Goal: Information Seeking & Learning: Check status

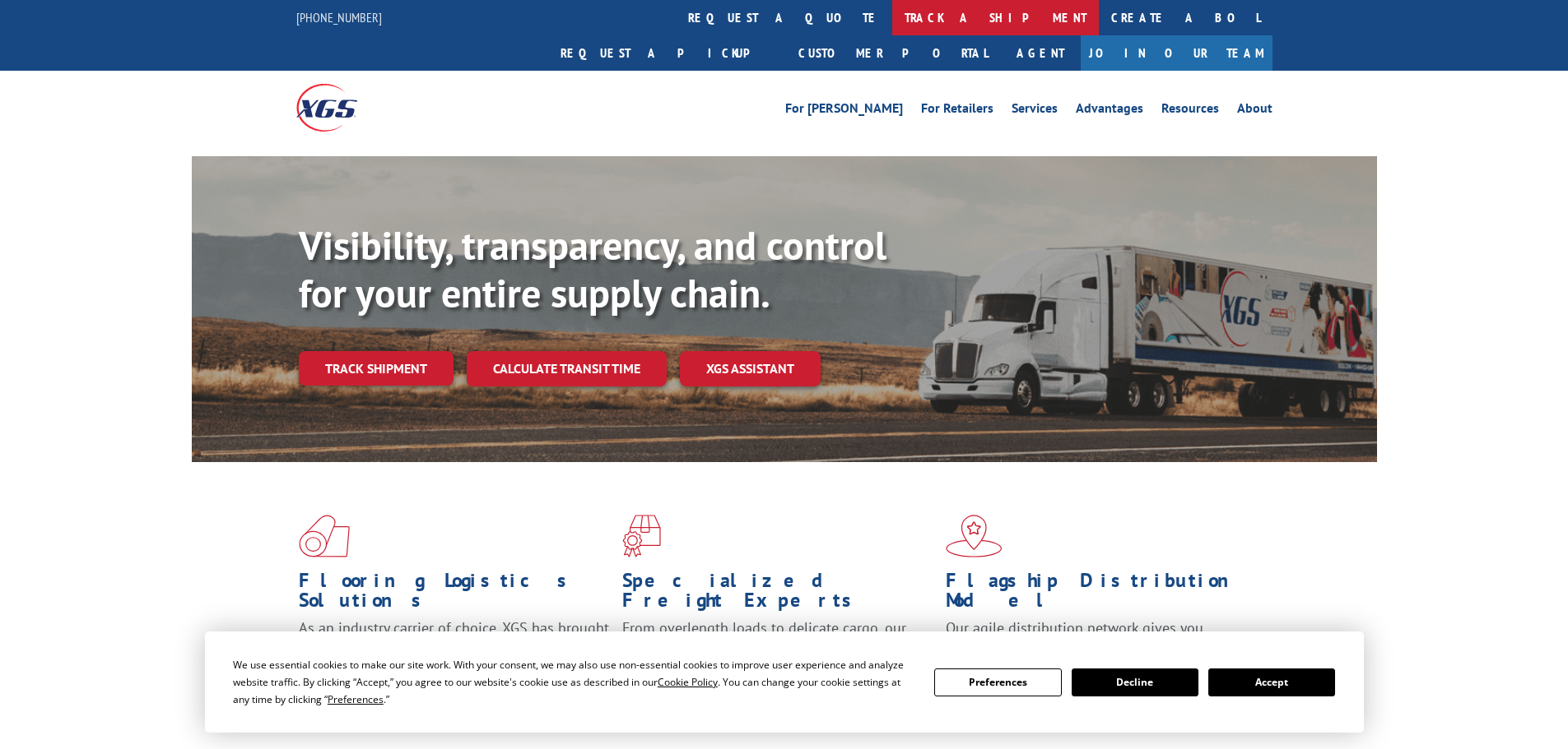
drag, startPoint x: 745, startPoint y: 15, endPoint x: 733, endPoint y: 45, distance: 32.3
click at [892, 12] on link "track a shipment" at bounding box center [995, 17] width 206 height 35
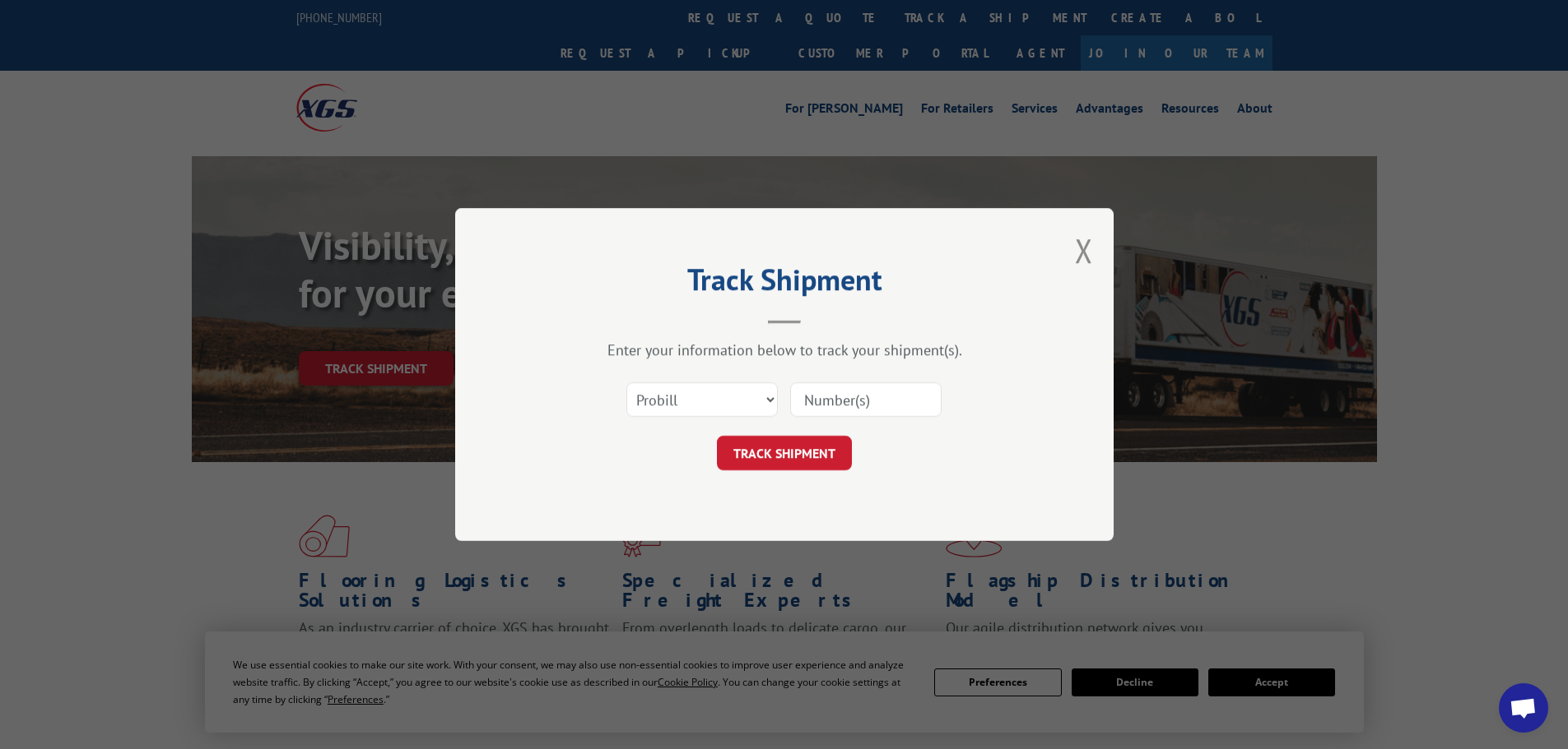
click at [848, 399] on input at bounding box center [865, 400] width 151 height 35
paste input "17523240"
type input "17523240"
click at [782, 453] on button "TRACK SHIPMENT" at bounding box center [784, 454] width 135 height 35
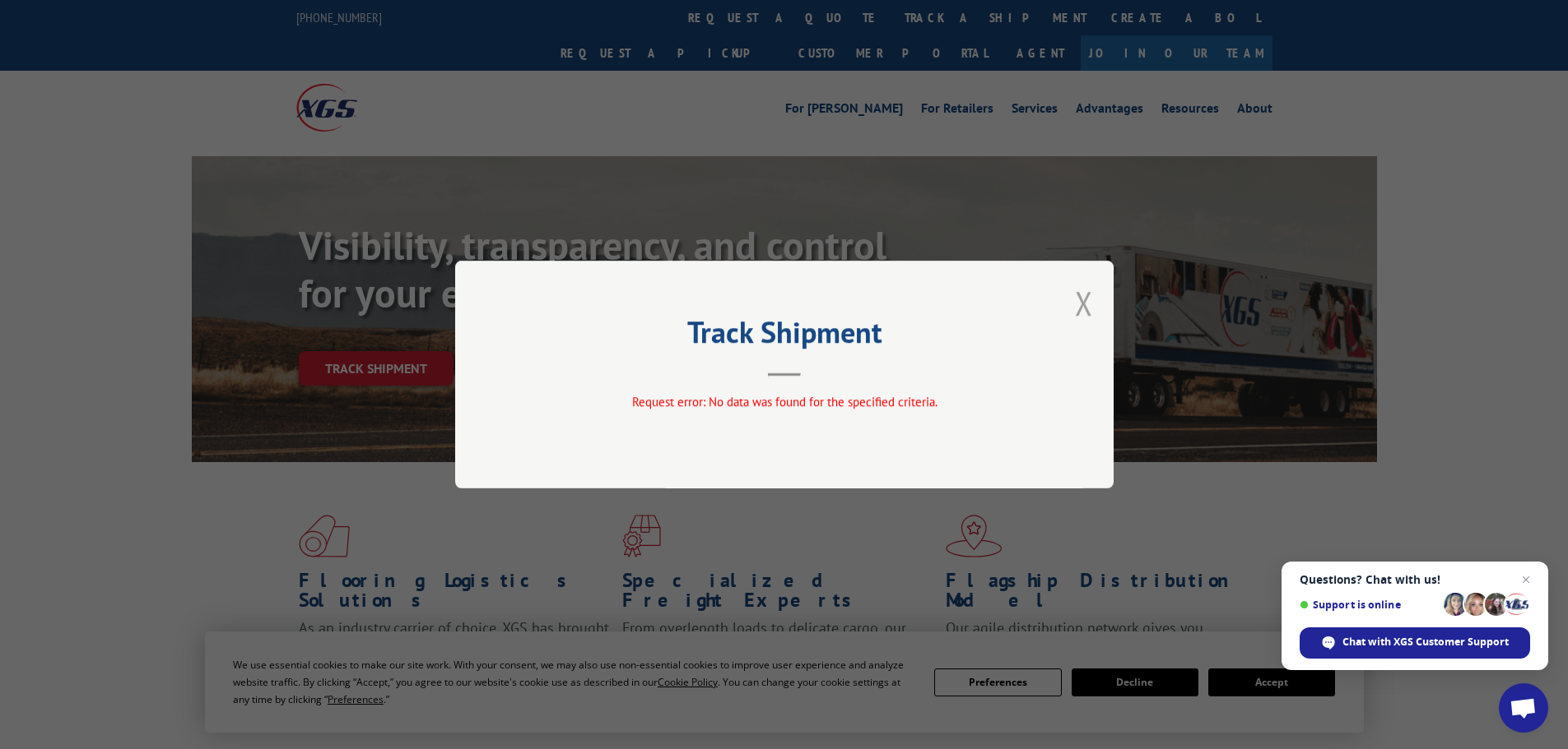
click at [1084, 302] on button "Close modal" at bounding box center [1084, 303] width 18 height 44
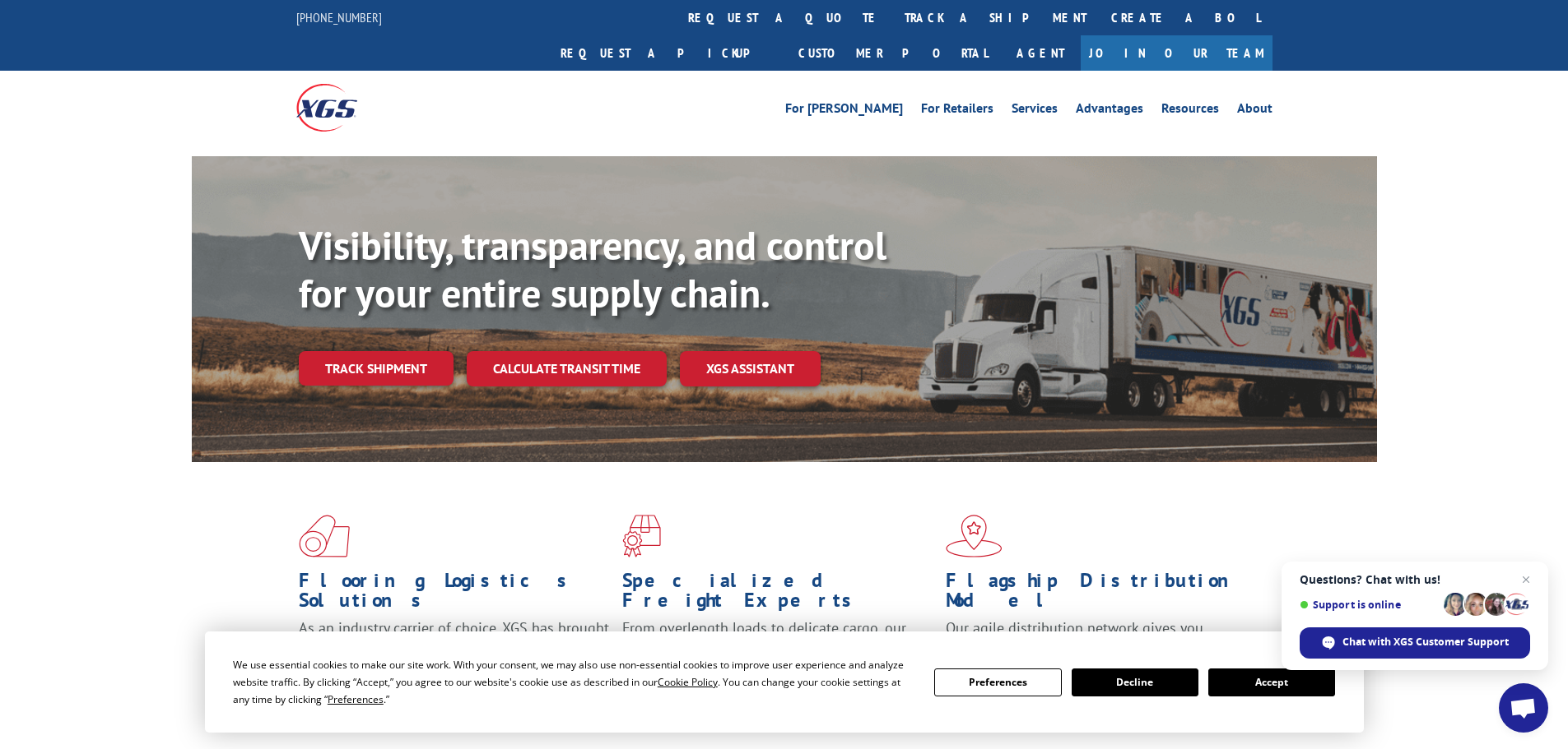
drag, startPoint x: 715, startPoint y: 3, endPoint x: 716, endPoint y: 15, distance: 12.0
click at [892, 3] on link "track a shipment" at bounding box center [995, 17] width 206 height 35
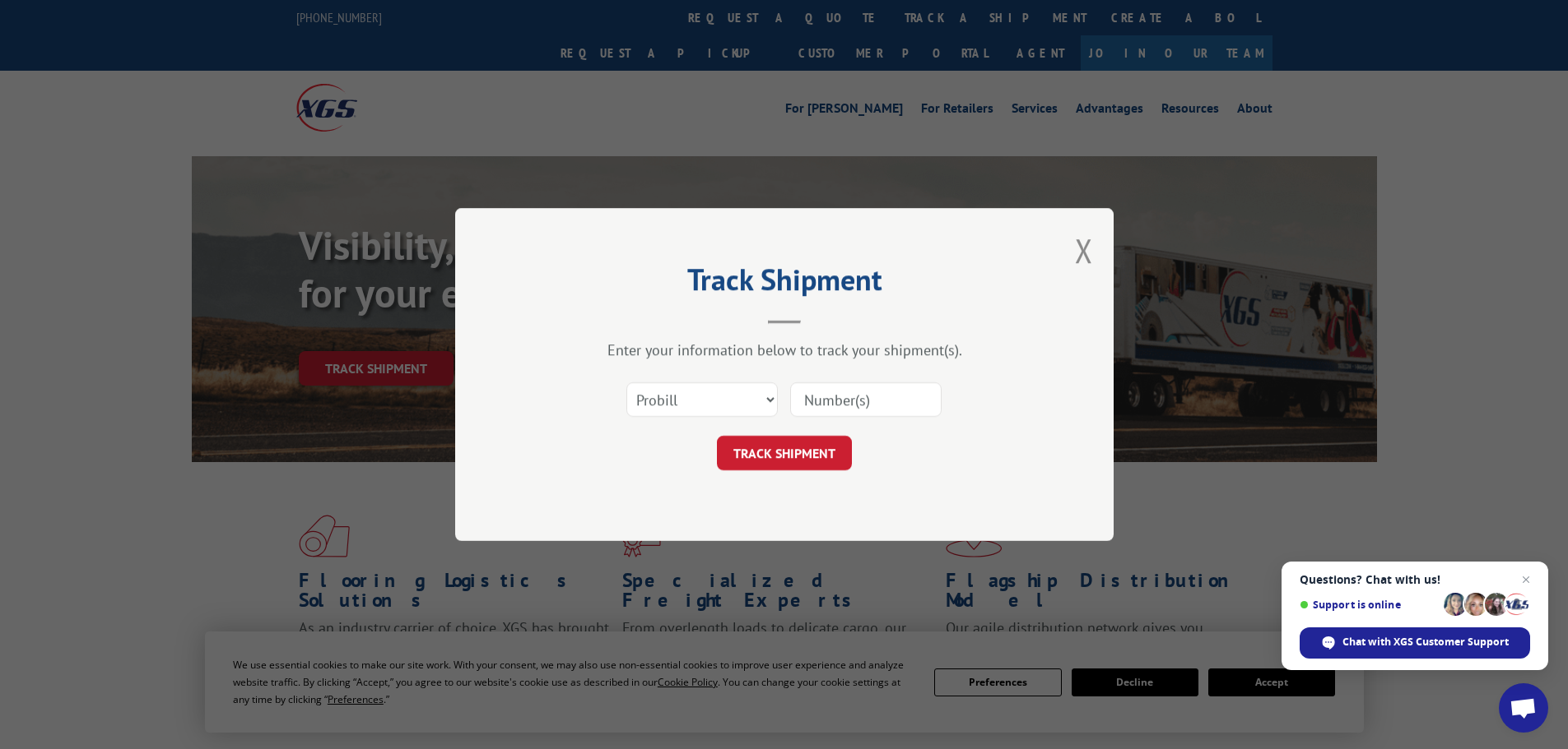
click at [819, 399] on input at bounding box center [865, 400] width 151 height 35
paste input "17523240"
type input "17523240"
click at [792, 461] on button "TRACK SHIPMENT" at bounding box center [784, 454] width 135 height 35
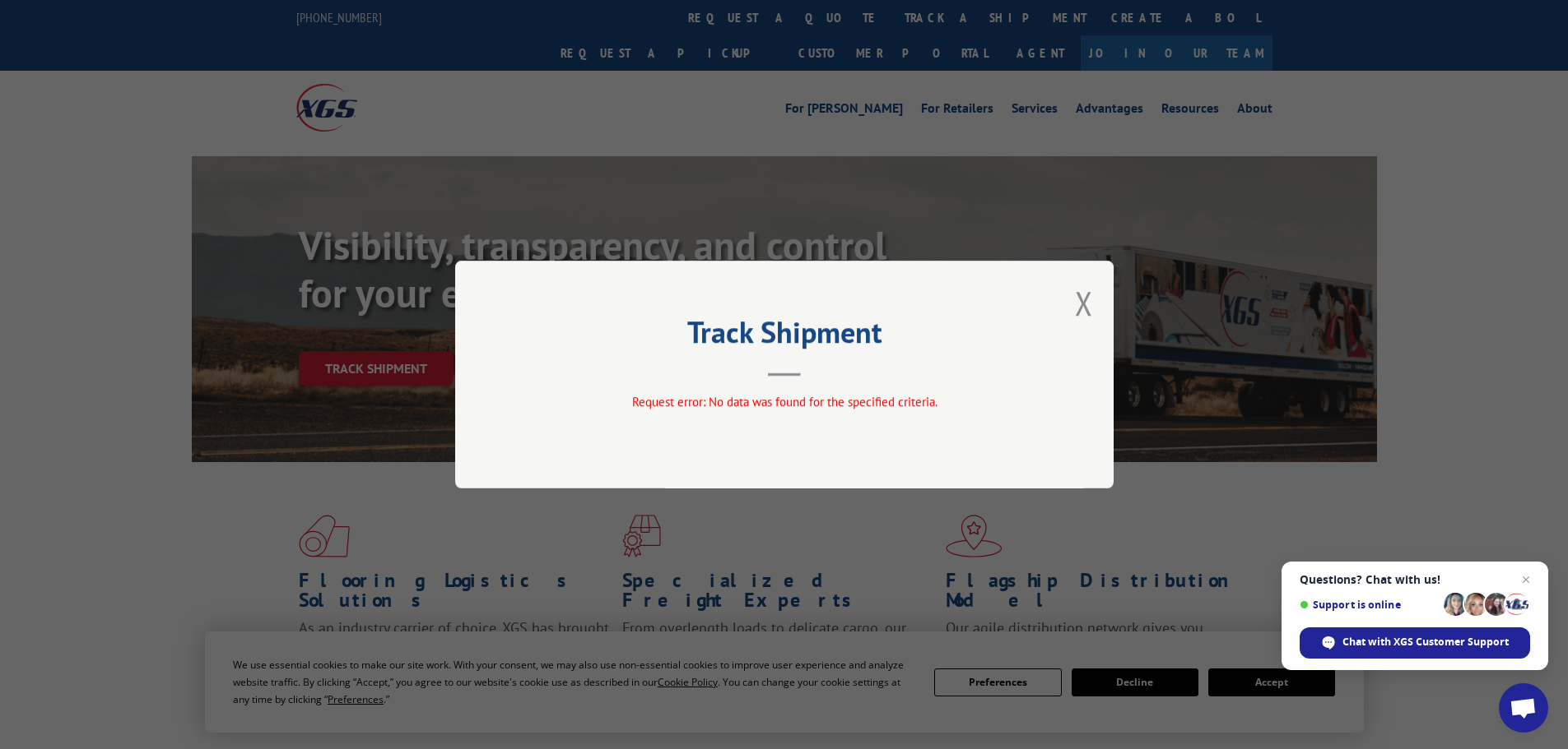
drag, startPoint x: 1089, startPoint y: 295, endPoint x: 1078, endPoint y: 301, distance: 12.5
click at [1078, 301] on button "Close modal" at bounding box center [1084, 303] width 18 height 44
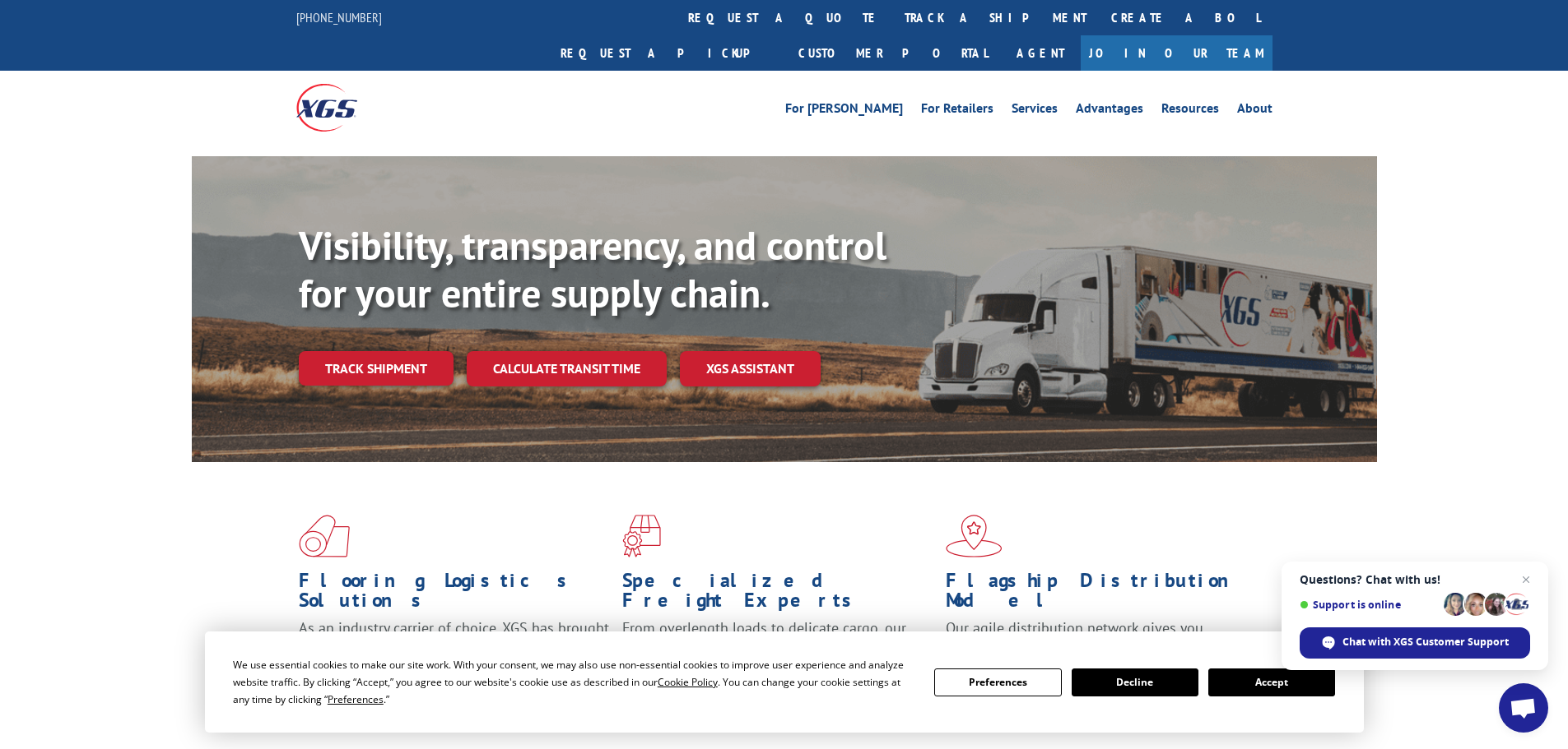
click at [892, 23] on link "track a shipment" at bounding box center [995, 17] width 206 height 35
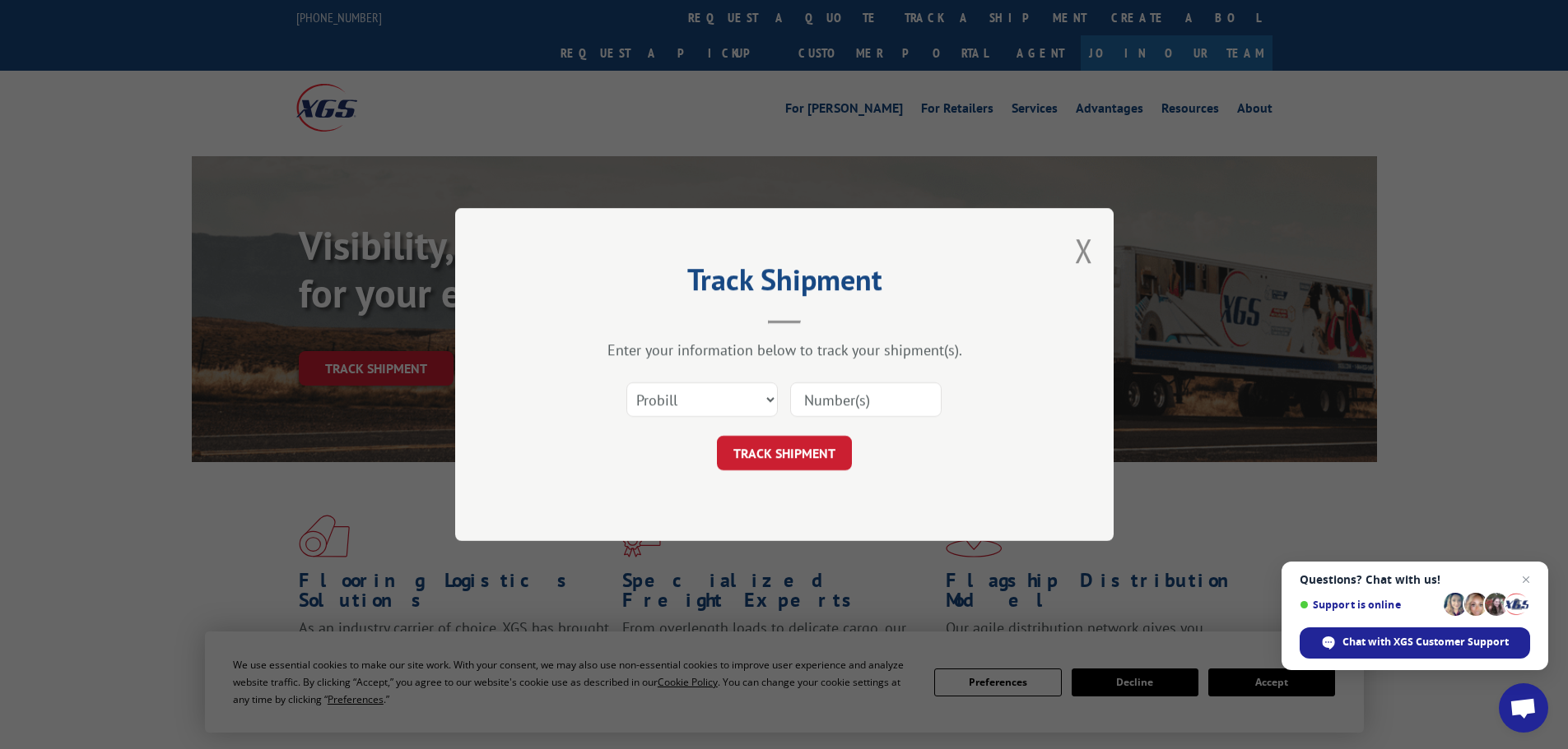
drag, startPoint x: 846, startPoint y: 392, endPoint x: 818, endPoint y: 421, distance: 40.3
click at [845, 392] on input at bounding box center [865, 400] width 151 height 35
paste input "89326"
type input "89326"
click at [790, 447] on button "TRACK SHIPMENT" at bounding box center [784, 454] width 135 height 35
